Goal: Task Accomplishment & Management: Manage account settings

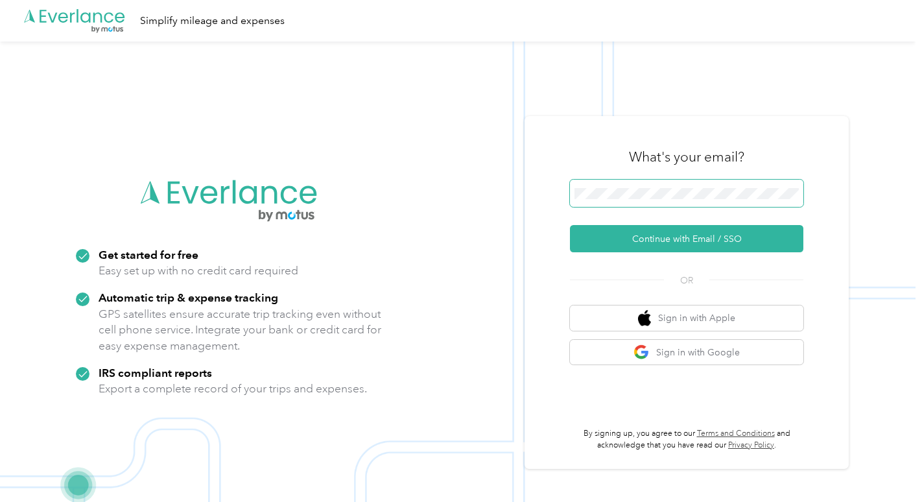
click at [636, 202] on span at bounding box center [687, 193] width 234 height 27
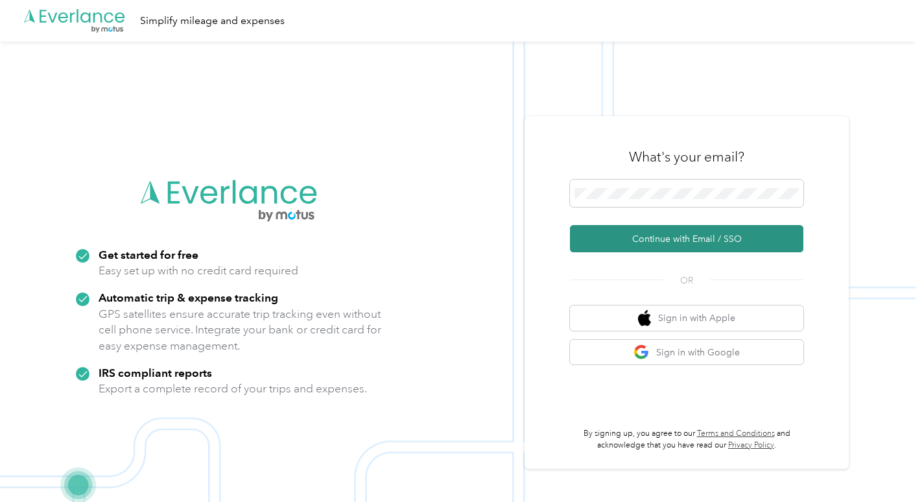
click at [662, 235] on button "Continue with Email / SSO" at bounding box center [687, 238] width 234 height 27
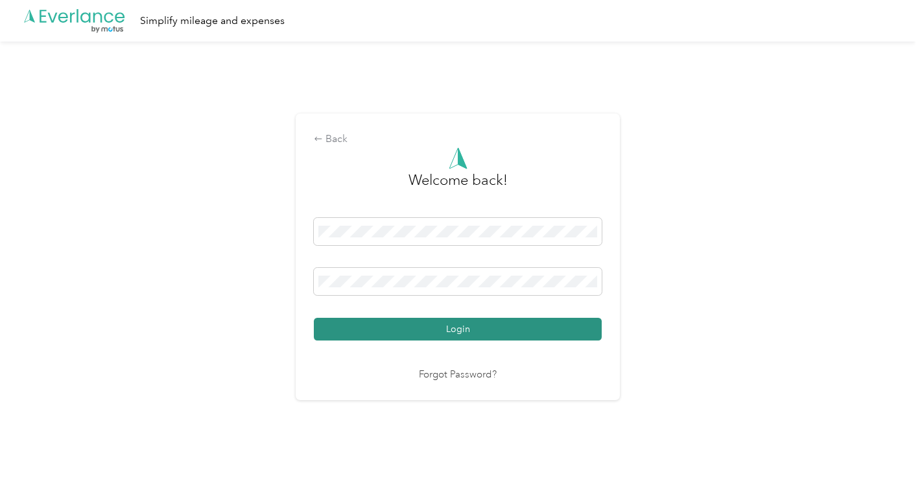
click at [449, 330] on button "Login" at bounding box center [458, 329] width 288 height 23
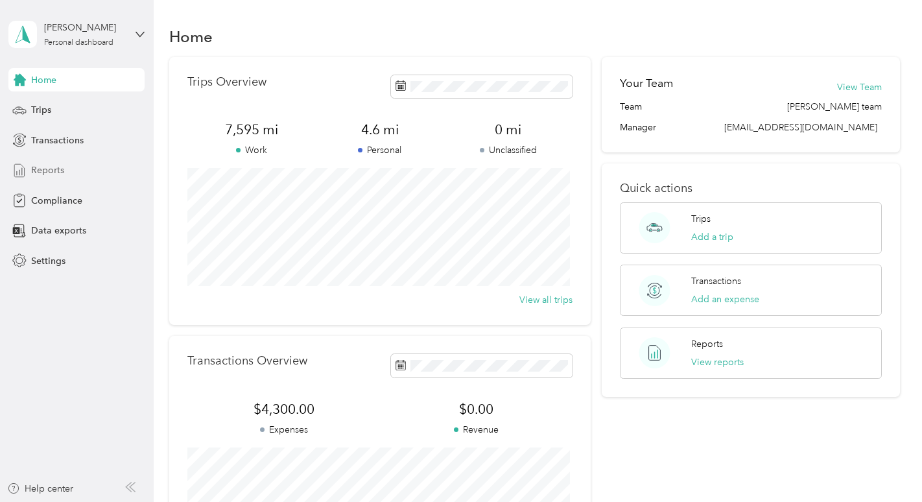
click at [36, 171] on span "Reports" at bounding box center [47, 170] width 33 height 14
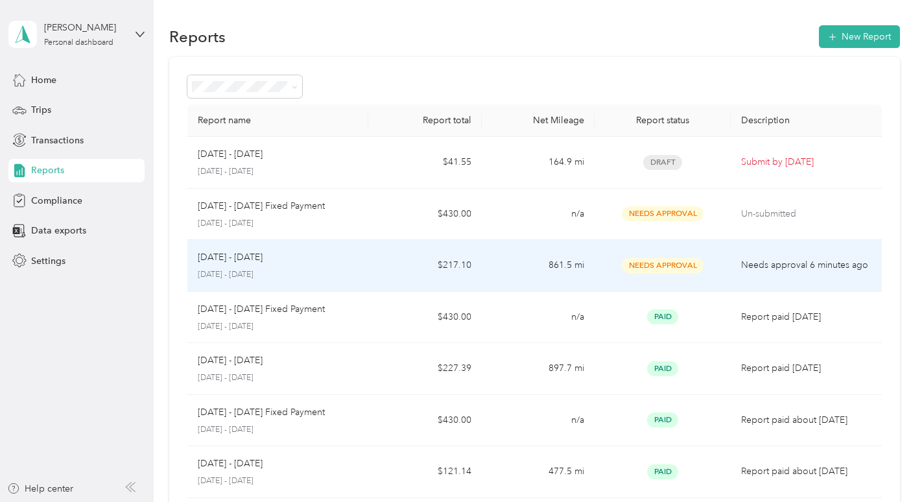
click at [385, 272] on td "$217.10" at bounding box center [425, 266] width 114 height 52
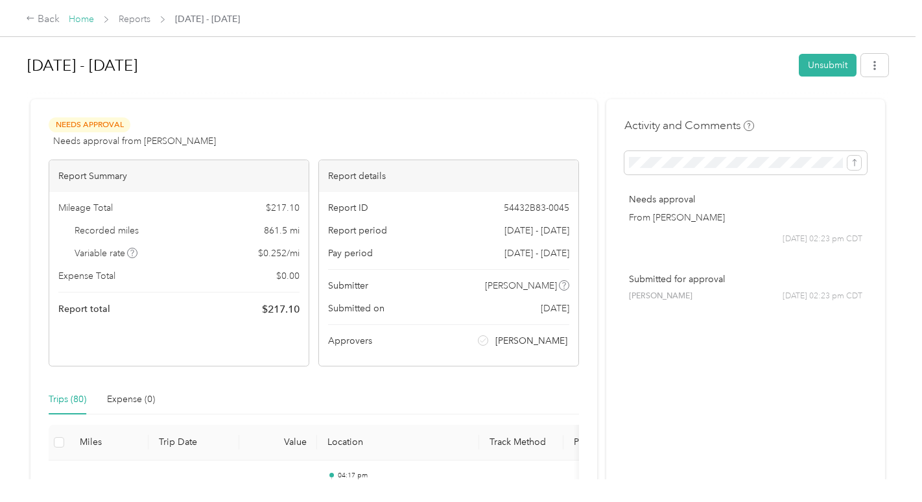
click at [90, 19] on link "Home" at bounding box center [81, 19] width 25 height 11
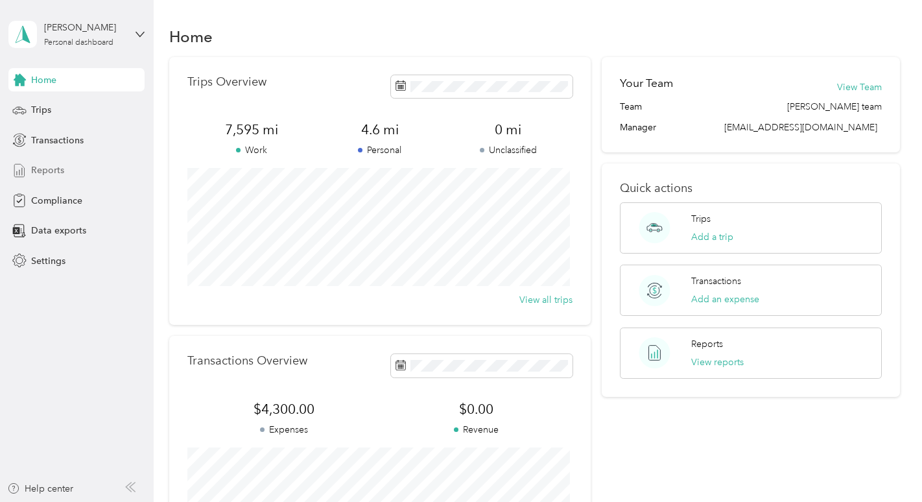
click at [45, 177] on div "Reports" at bounding box center [76, 170] width 136 height 23
